Goal: Task Accomplishment & Management: Use online tool/utility

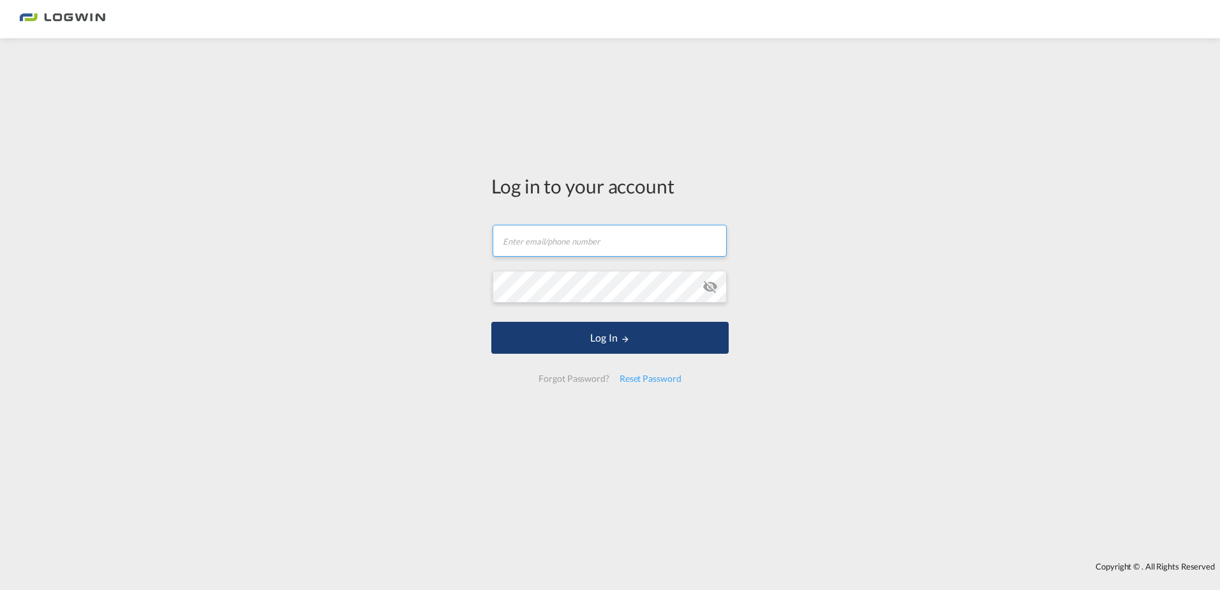
type input "[PERSON_NAME][EMAIL_ADDRESS][DOMAIN_NAME]"
click at [631, 339] on button "Log In" at bounding box center [609, 338] width 237 height 32
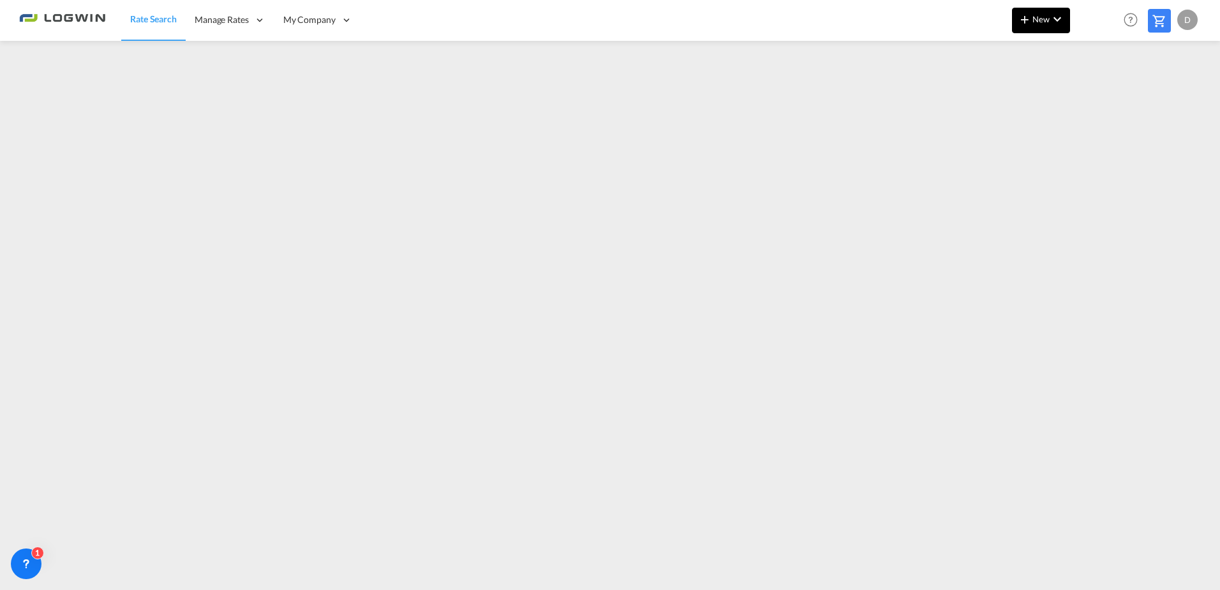
click at [1063, 28] on button "New" at bounding box center [1041, 21] width 58 height 26
click at [1096, 91] on span "Ratesheet" at bounding box center [1094, 96] width 14 height 26
click at [1048, 11] on button "New" at bounding box center [1041, 21] width 58 height 26
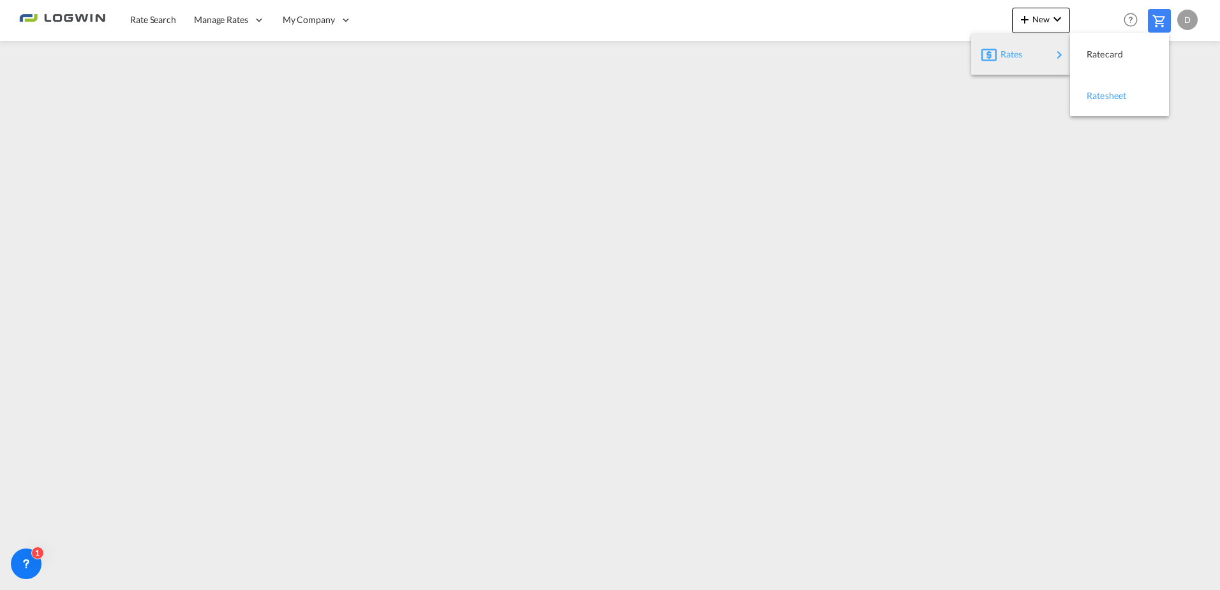
click at [1101, 97] on span "Ratesheet" at bounding box center [1094, 96] width 14 height 26
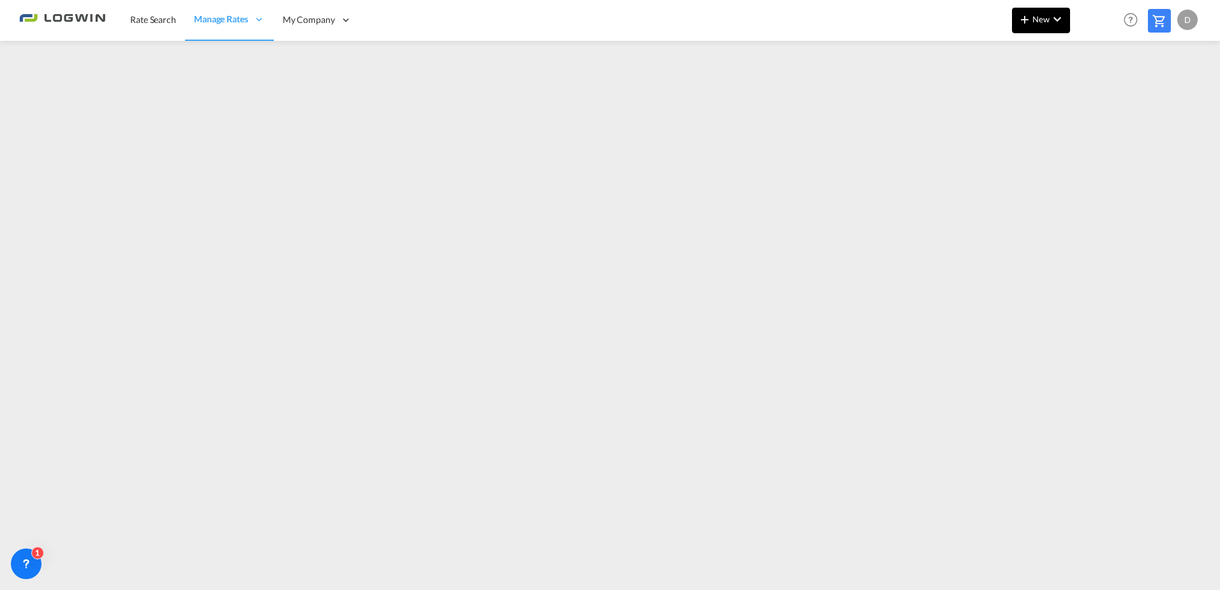
click at [1067, 25] on button "New" at bounding box center [1041, 21] width 58 height 26
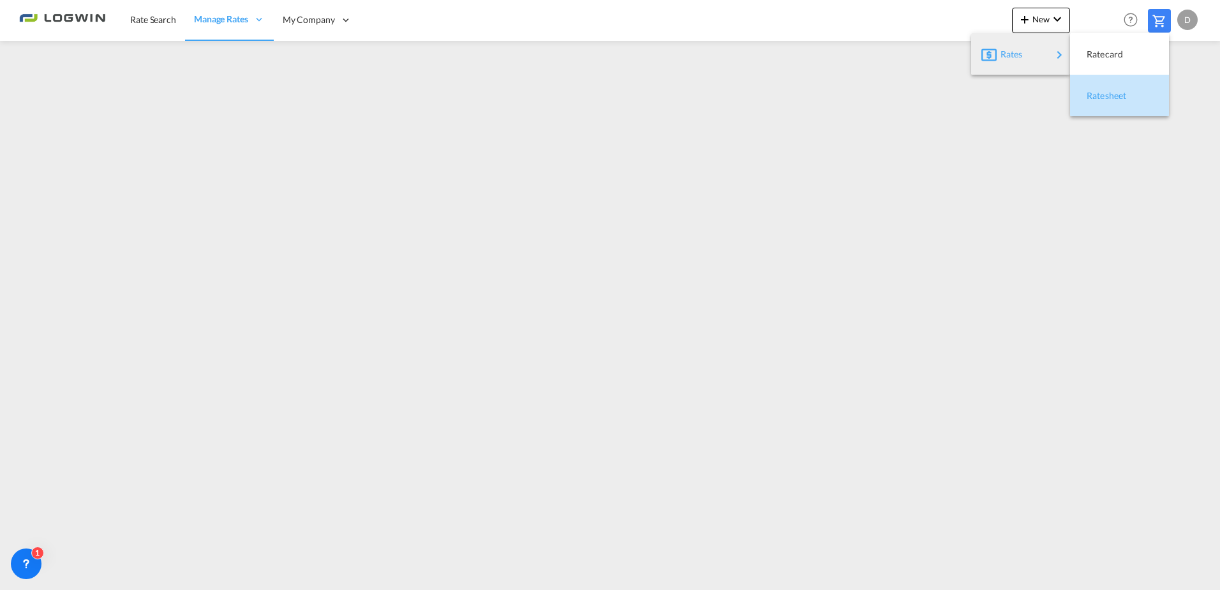
click at [1110, 105] on div "Ratesheet" at bounding box center [1110, 96] width 47 height 32
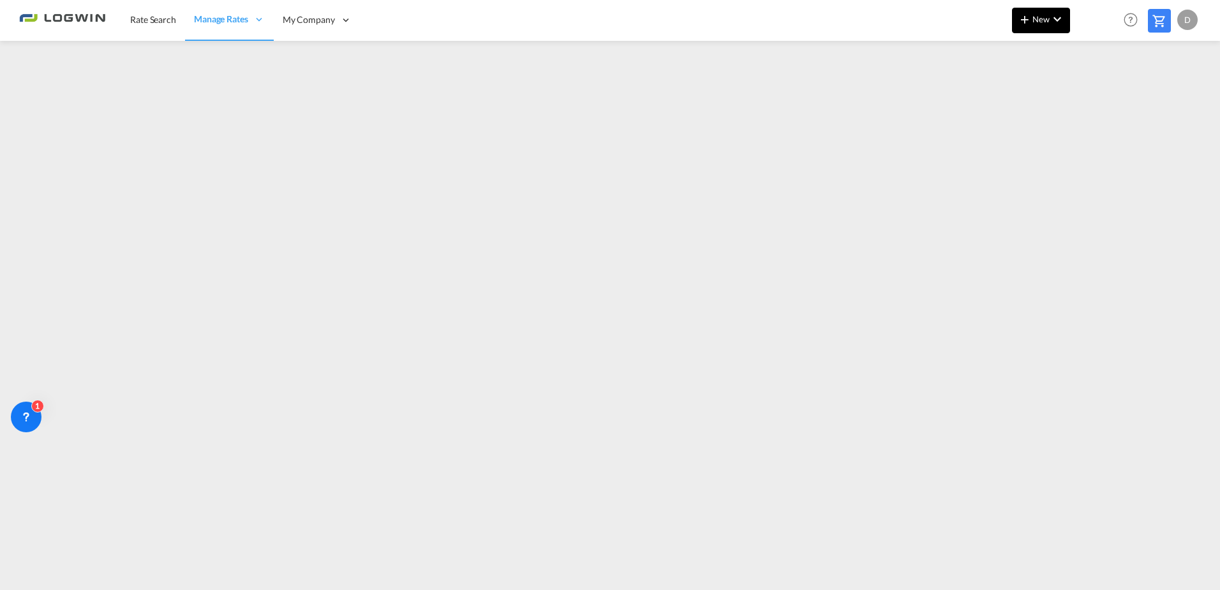
click at [1064, 15] on button "New" at bounding box center [1041, 21] width 58 height 26
click at [1091, 88] on span "Ratesheet" at bounding box center [1094, 96] width 14 height 26
click at [1024, 34] on md-menu "New" at bounding box center [1041, 24] width 58 height 32
click at [1027, 32] on button "New" at bounding box center [1041, 21] width 58 height 26
click at [1140, 91] on div "Ratesheet" at bounding box center [1119, 96] width 78 height 32
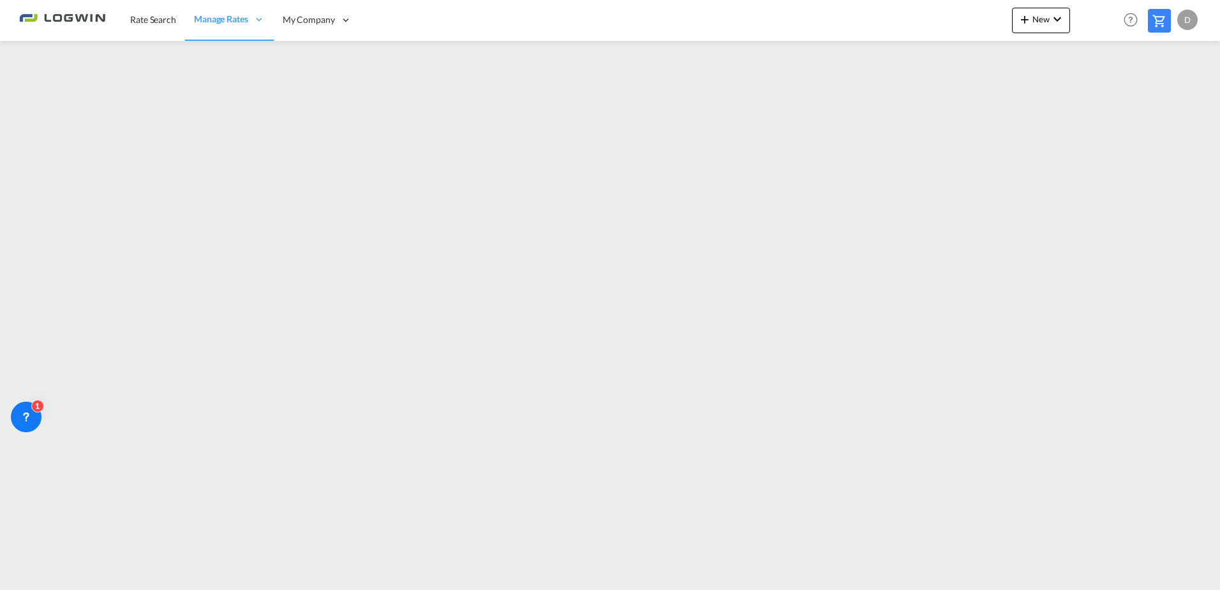
click at [20, 12] on img at bounding box center [62, 20] width 86 height 29
click at [92, 19] on img at bounding box center [62, 20] width 86 height 29
click at [142, 19] on span "Rate Search" at bounding box center [153, 19] width 46 height 11
